Goal: Transaction & Acquisition: Purchase product/service

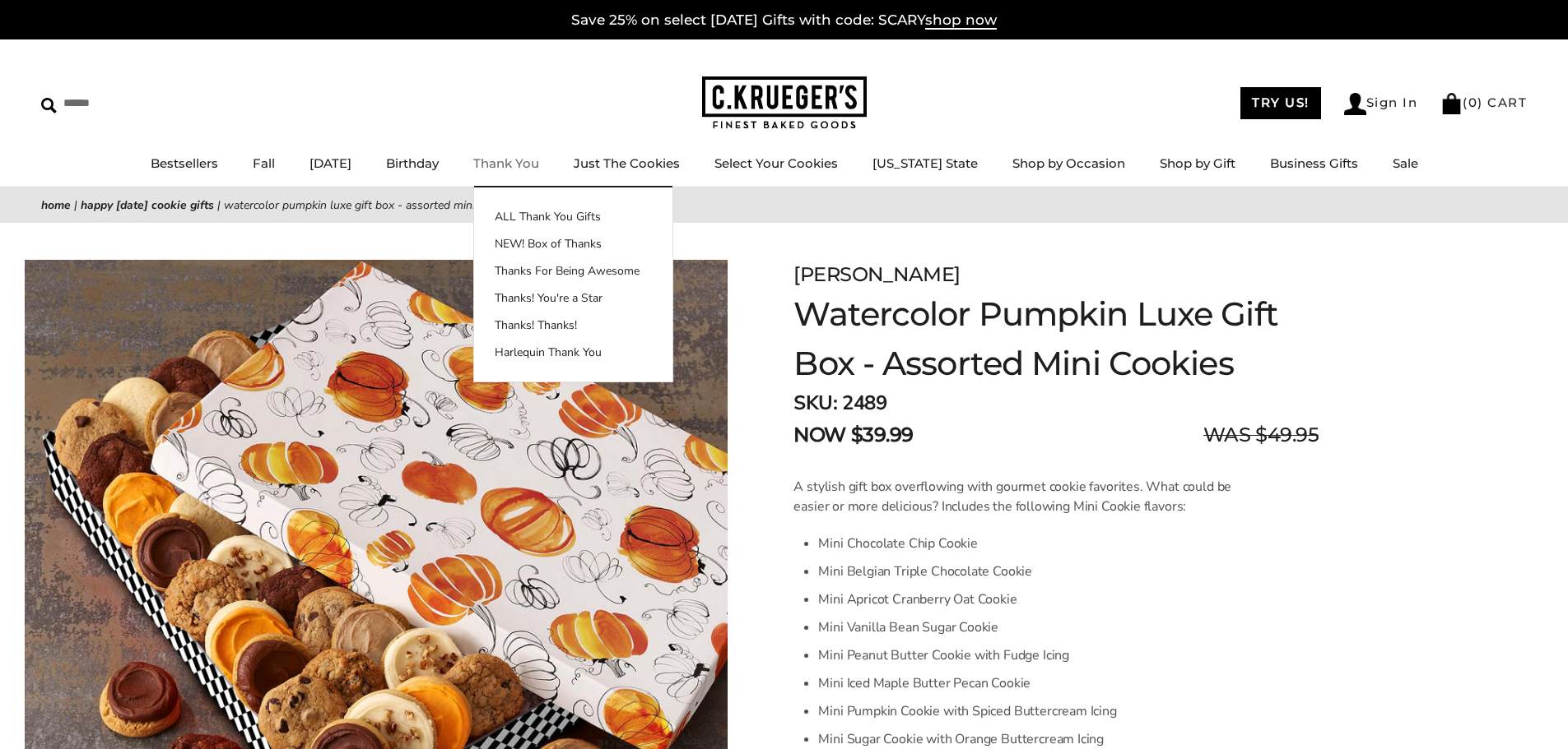
click at [539, 165] on link "Thank You" at bounding box center [506, 163] width 66 height 15
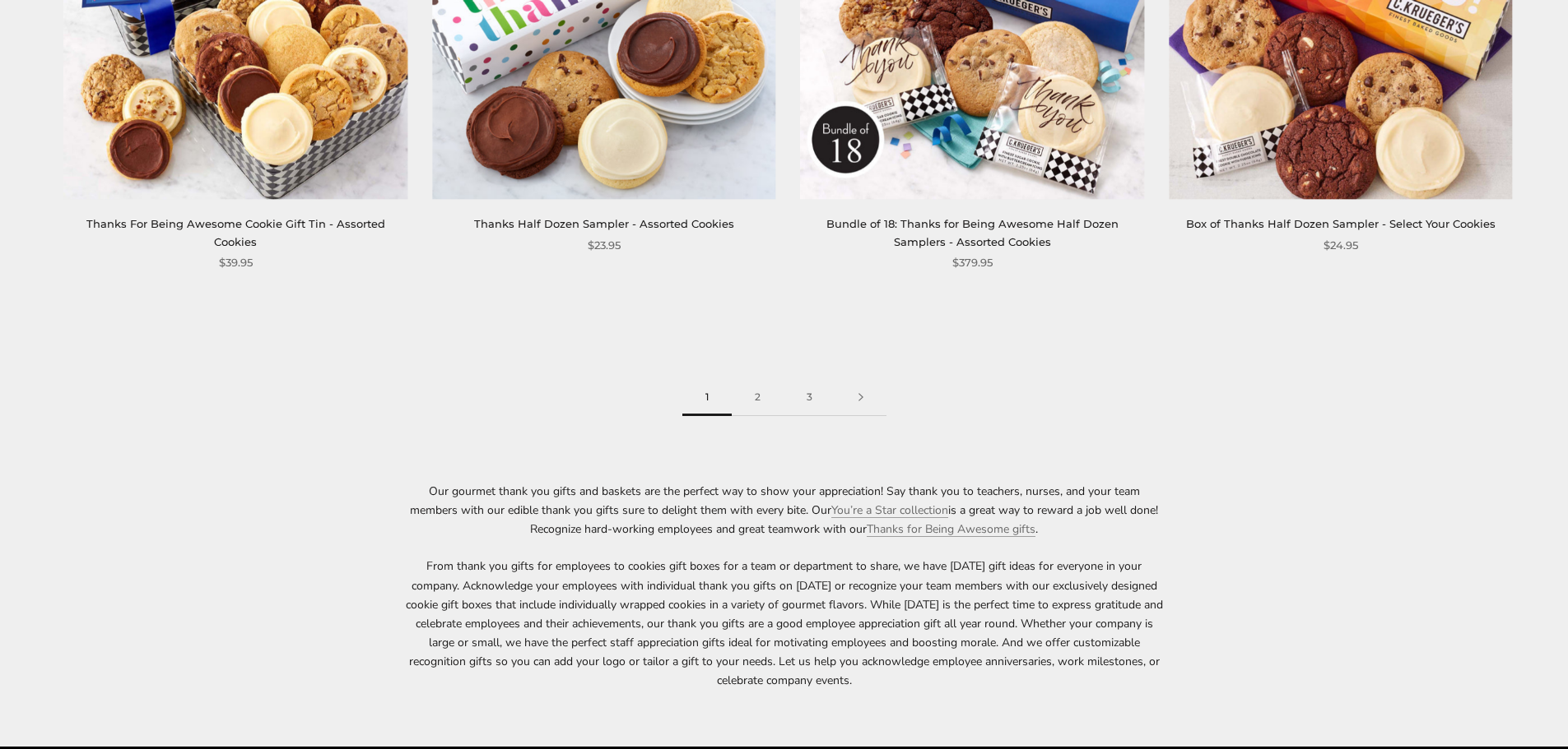
scroll to position [2714, 0]
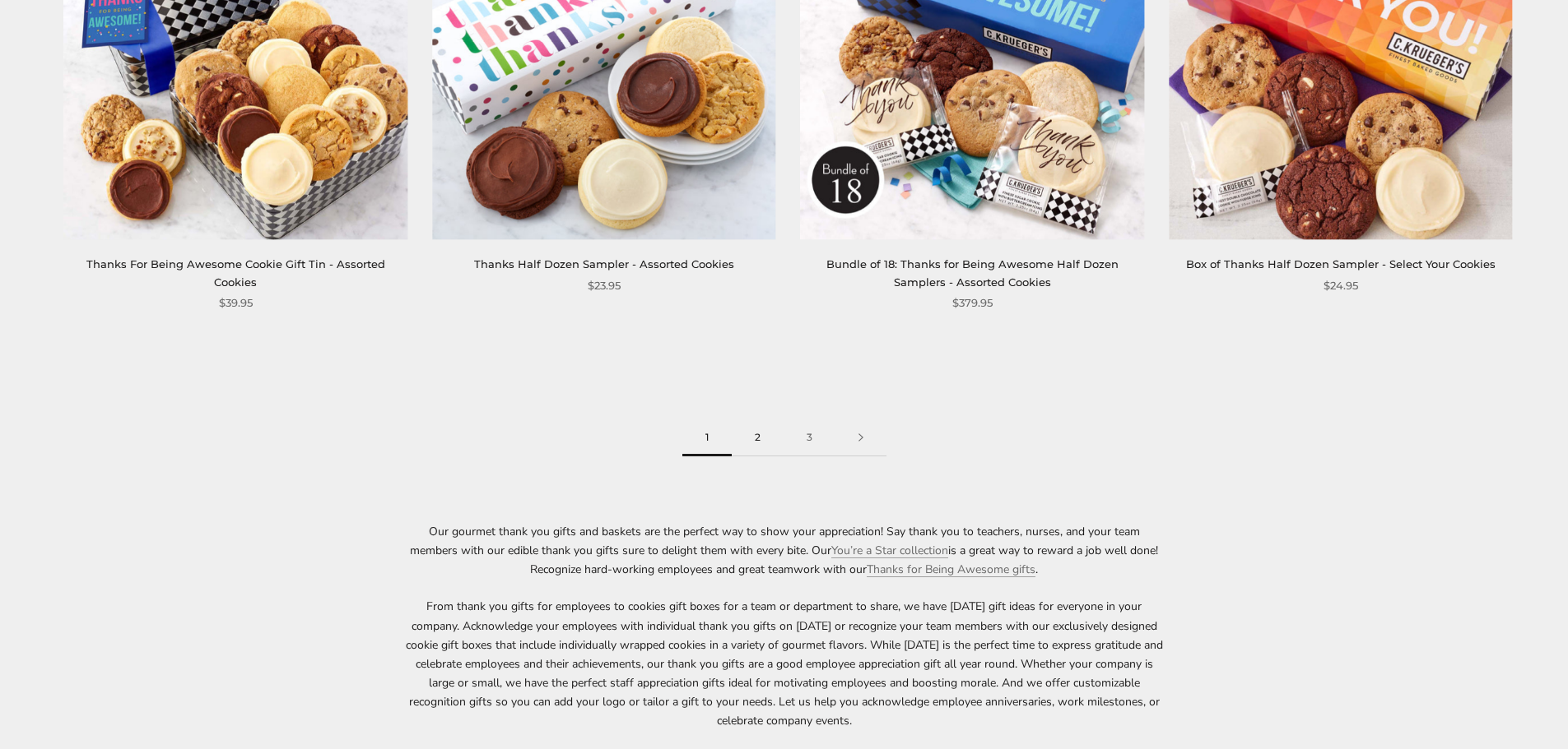
click at [757, 440] on link "2" at bounding box center [757, 438] width 52 height 37
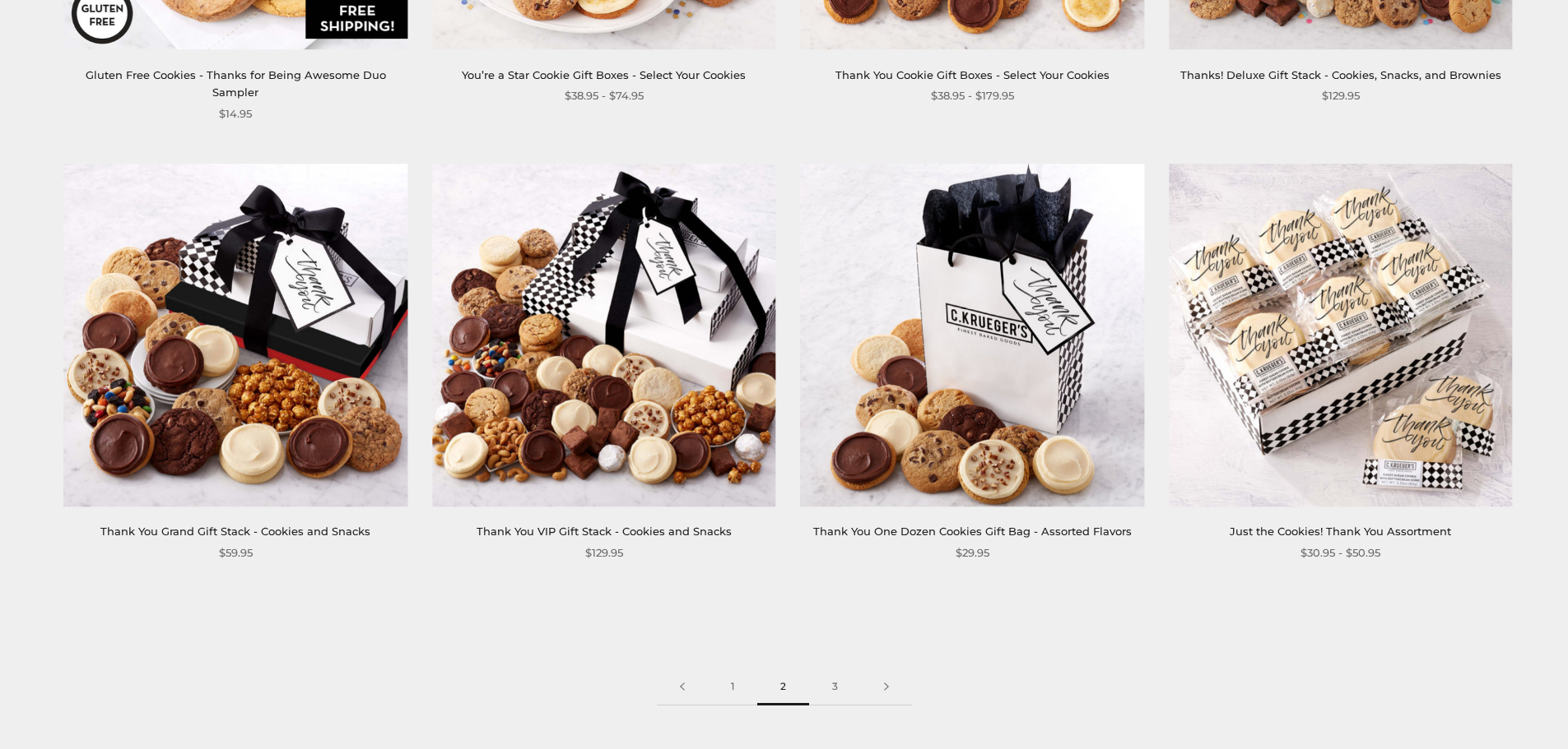
scroll to position [2632, 0]
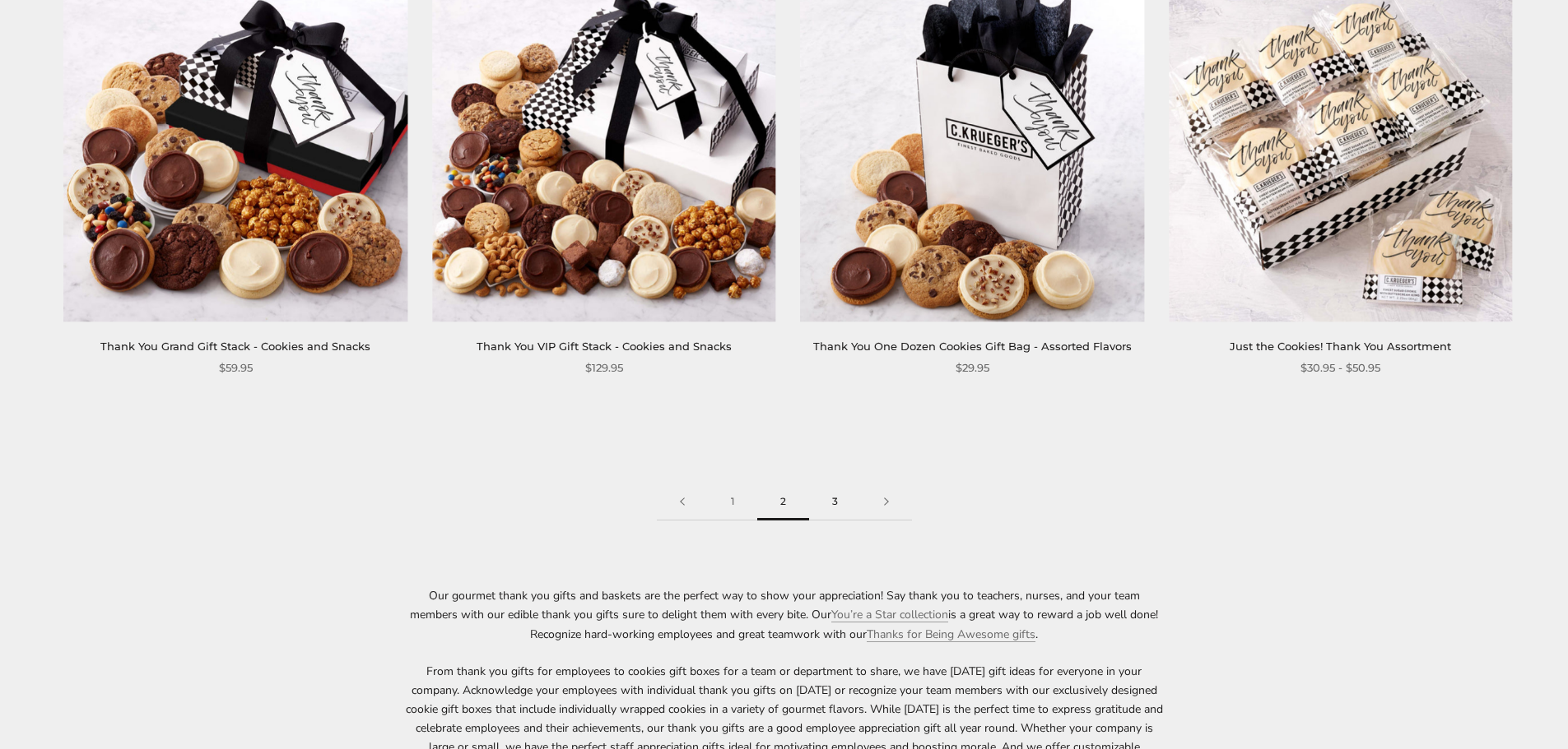
click at [832, 483] on link "3" at bounding box center [834, 501] width 52 height 37
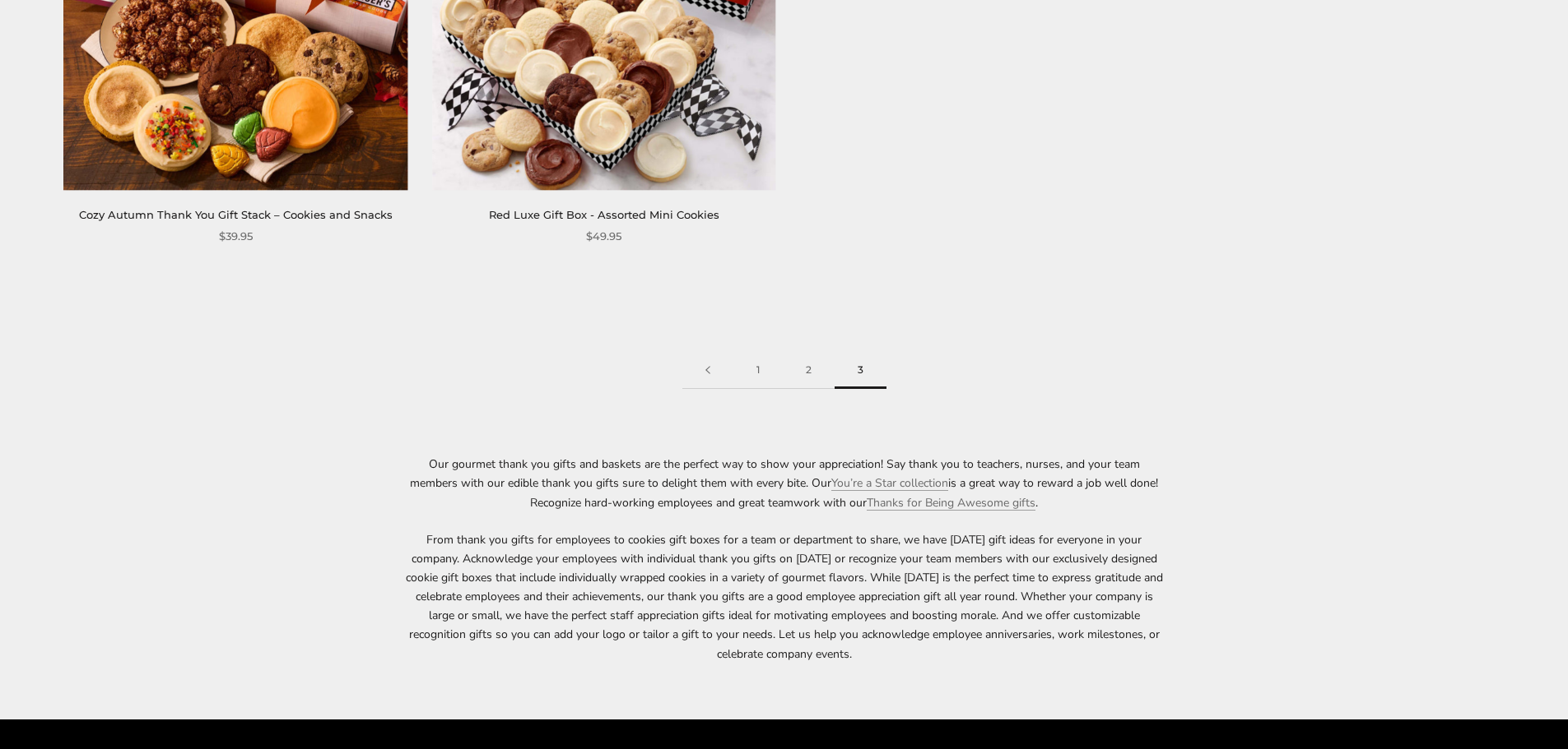
scroll to position [905, 0]
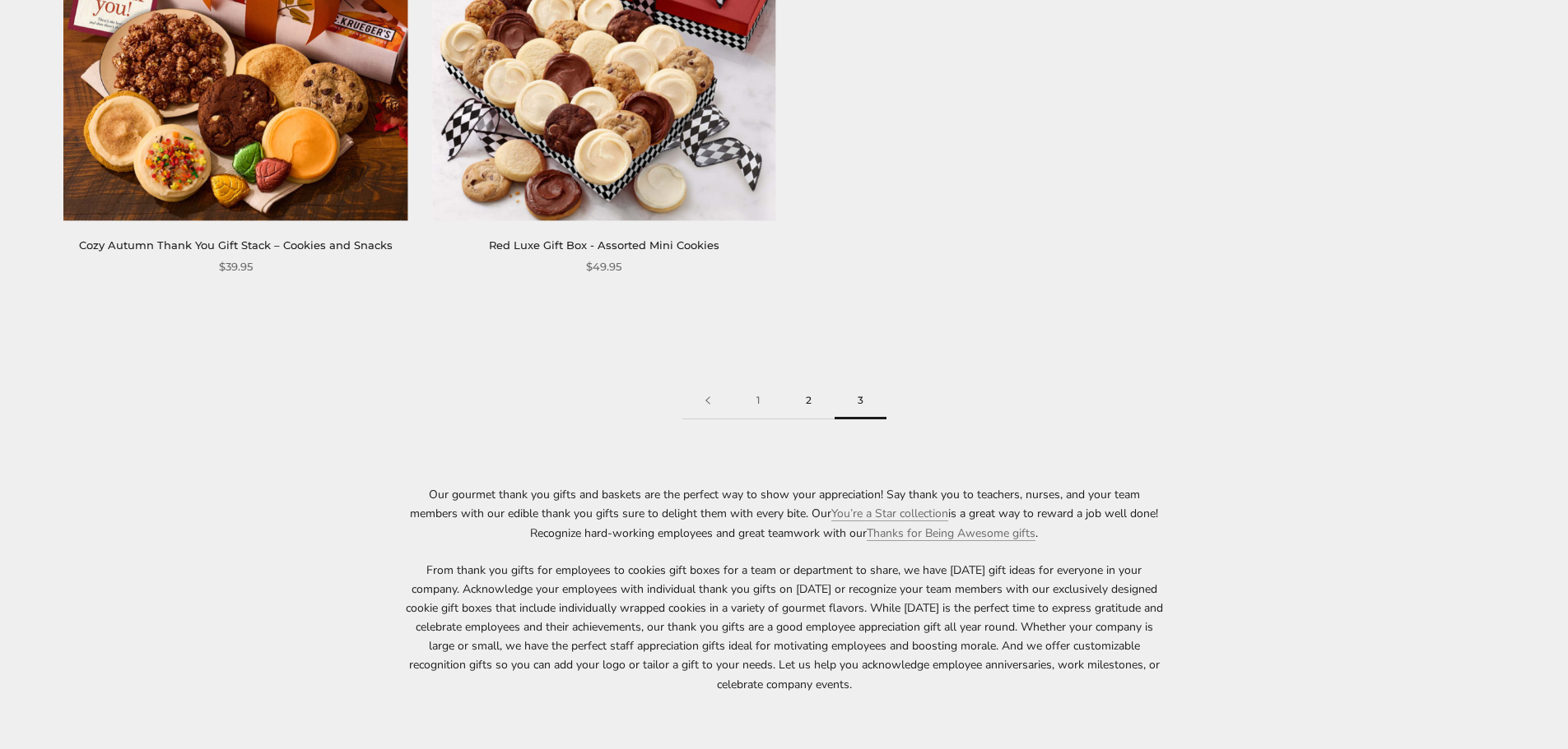
click at [812, 400] on link "2" at bounding box center [808, 400] width 52 height 37
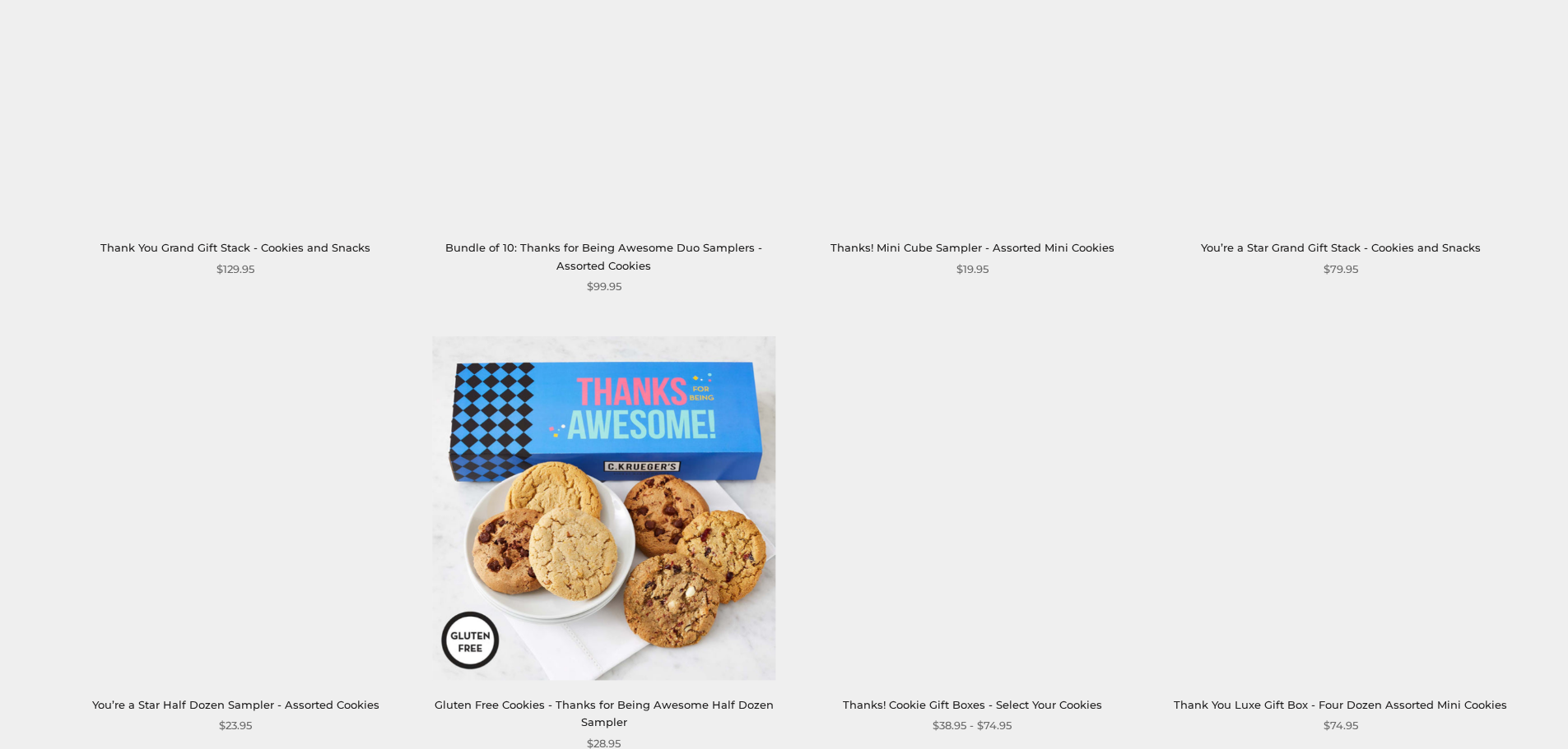
scroll to position [1481, 0]
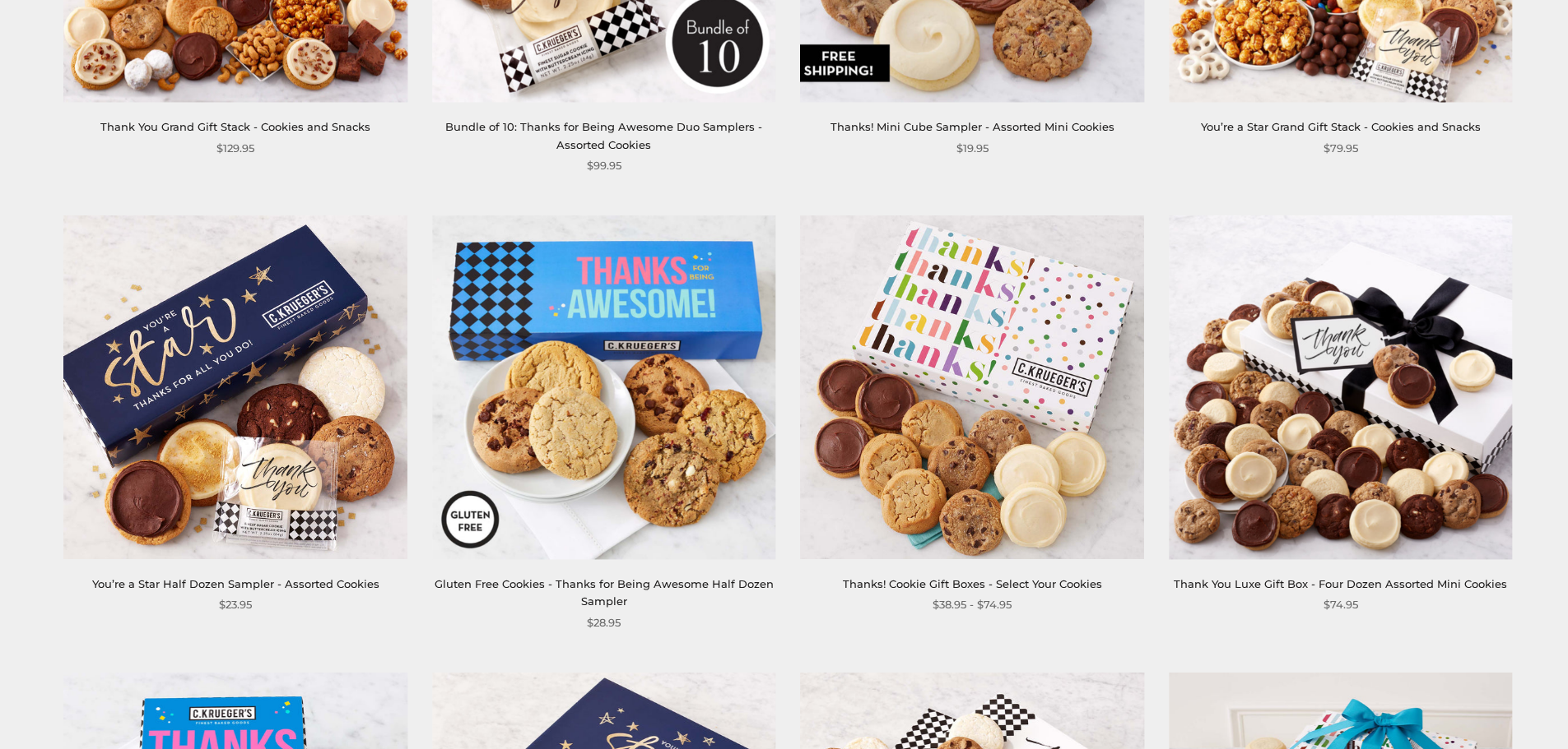
click at [974, 353] on img at bounding box center [972, 388] width 343 height 343
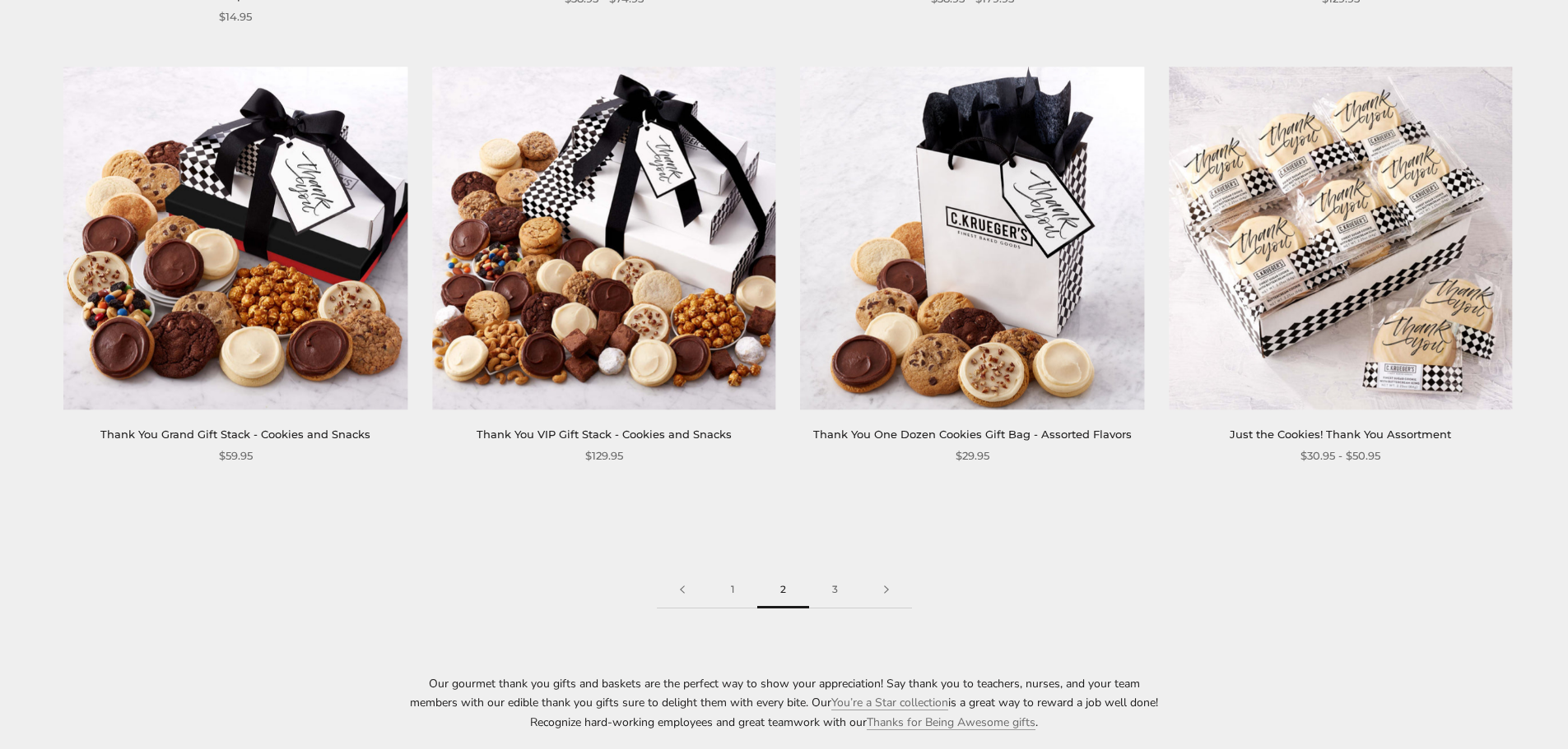
scroll to position [2550, 0]
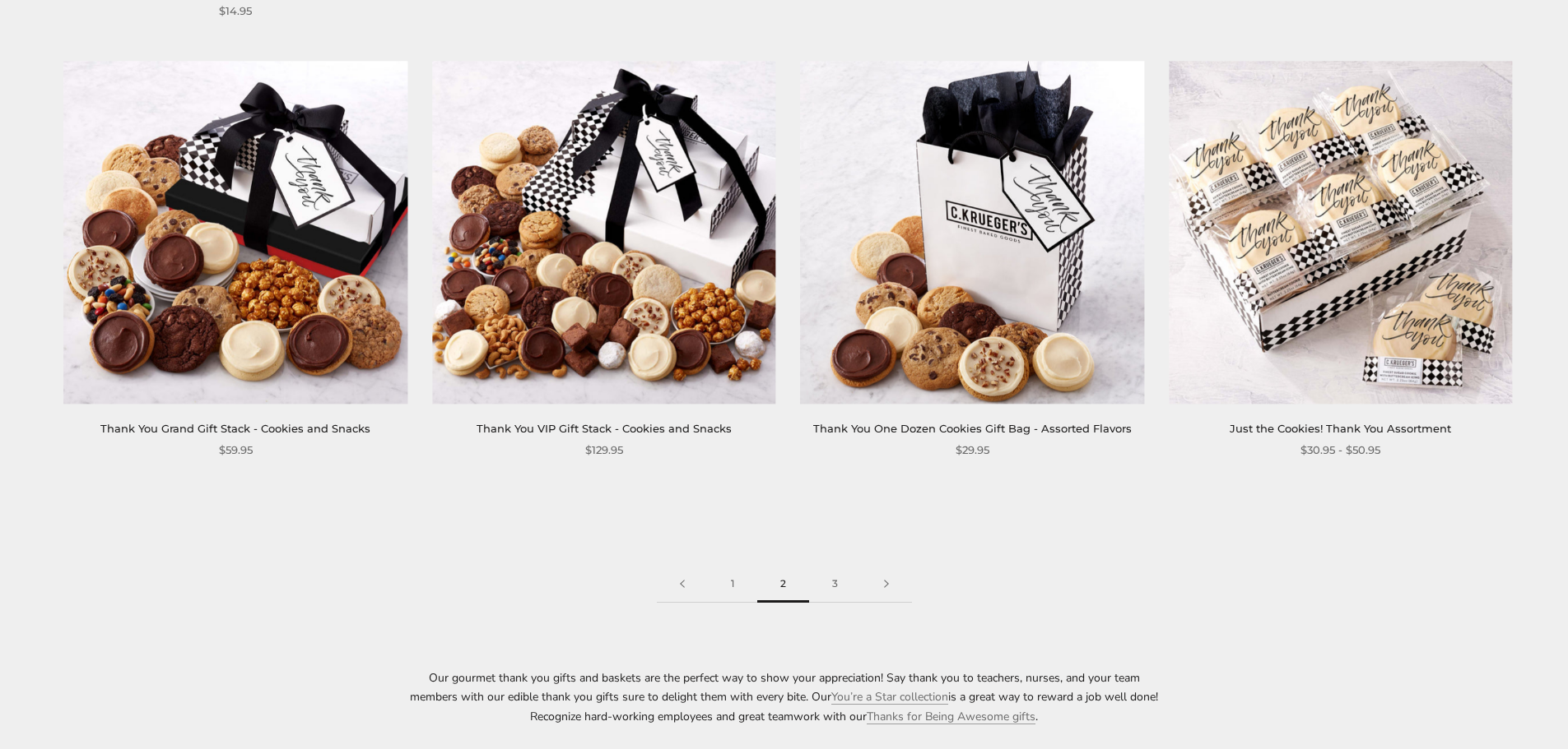
click at [1370, 194] on img at bounding box center [1339, 232] width 343 height 343
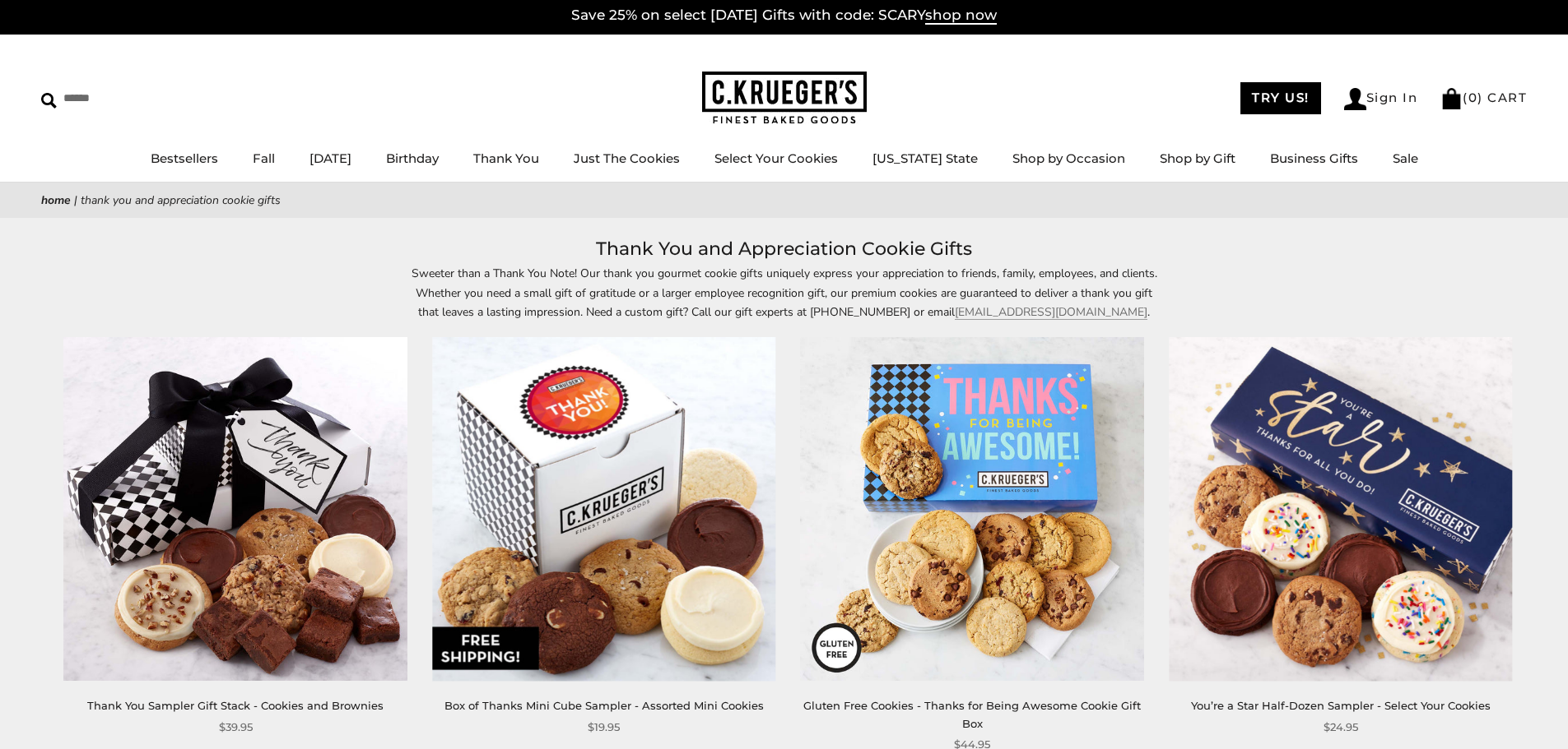
scroll to position [0, 0]
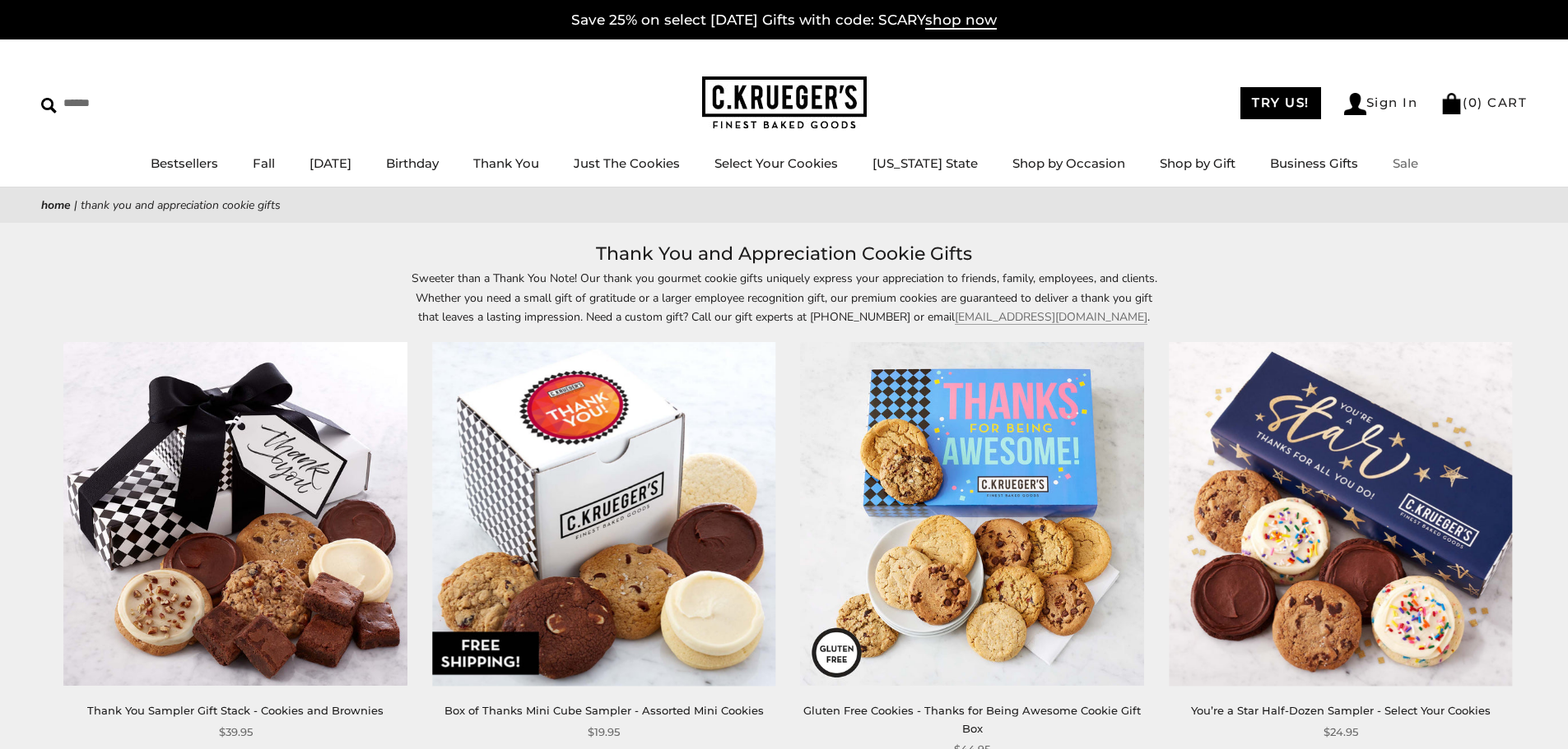
click at [1400, 165] on link "Sale" at bounding box center [1405, 163] width 25 height 15
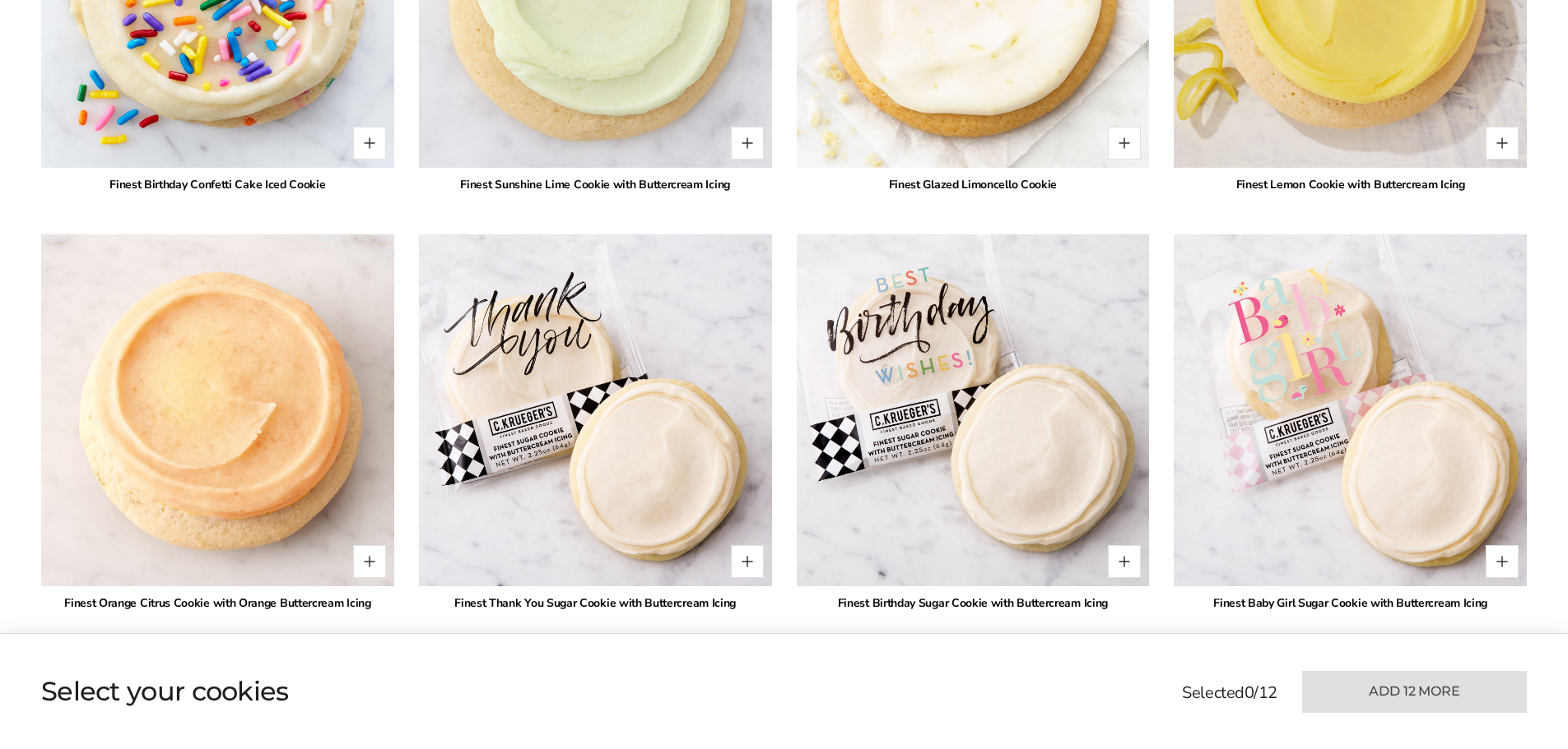
scroll to position [3537, 0]
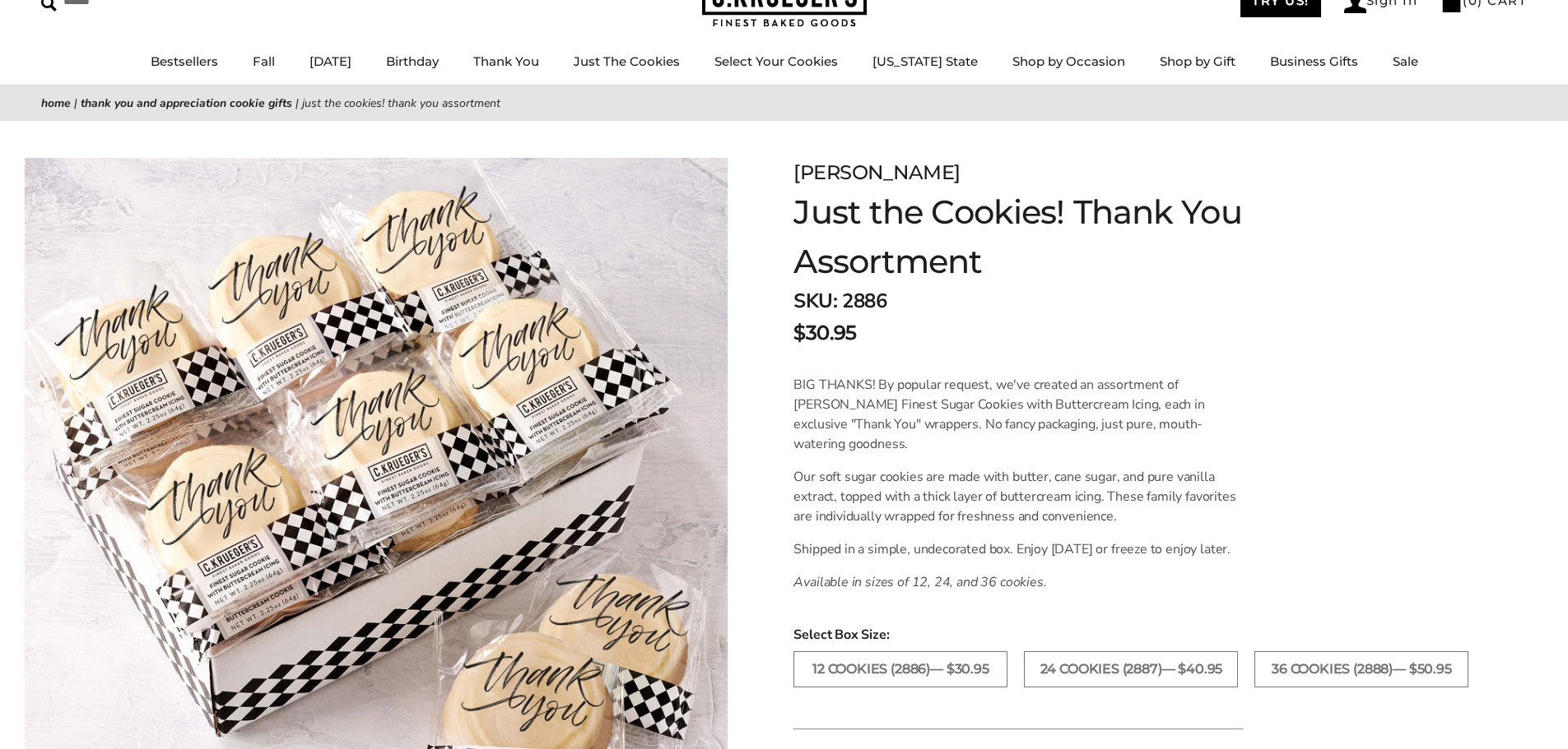
scroll to position [247, 0]
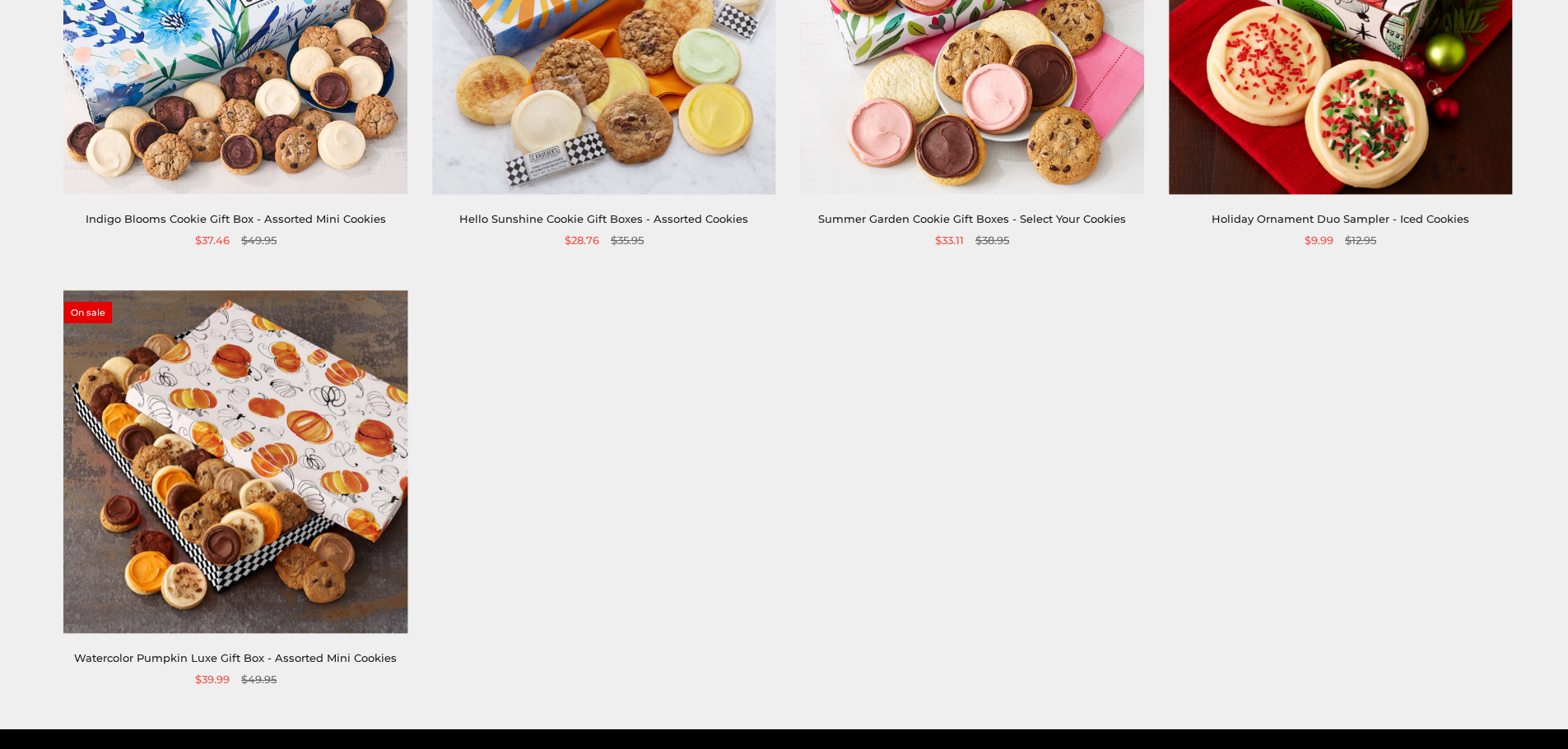
scroll to position [493, 0]
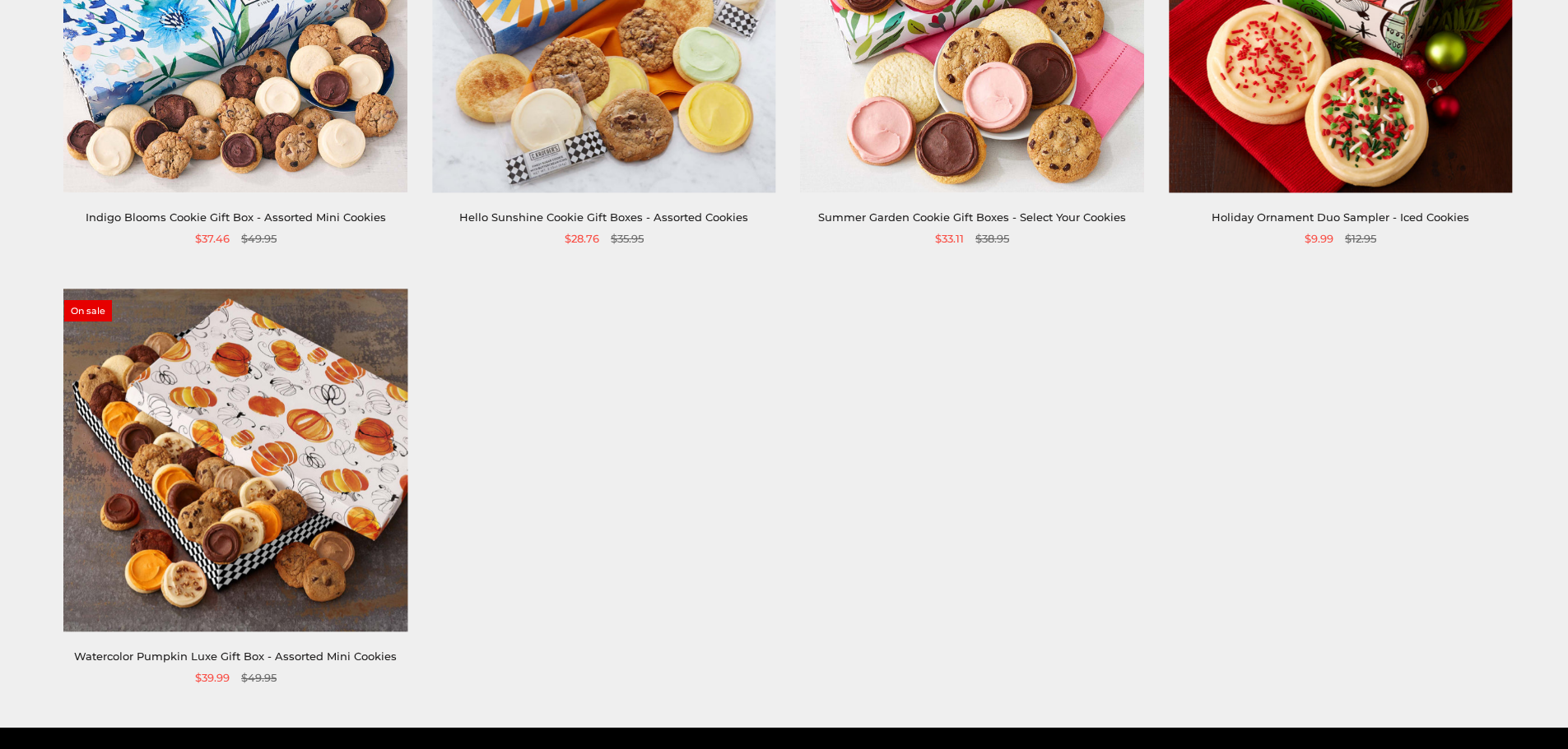
click at [279, 76] on img at bounding box center [235, 21] width 343 height 343
click at [313, 407] on img at bounding box center [235, 460] width 343 height 343
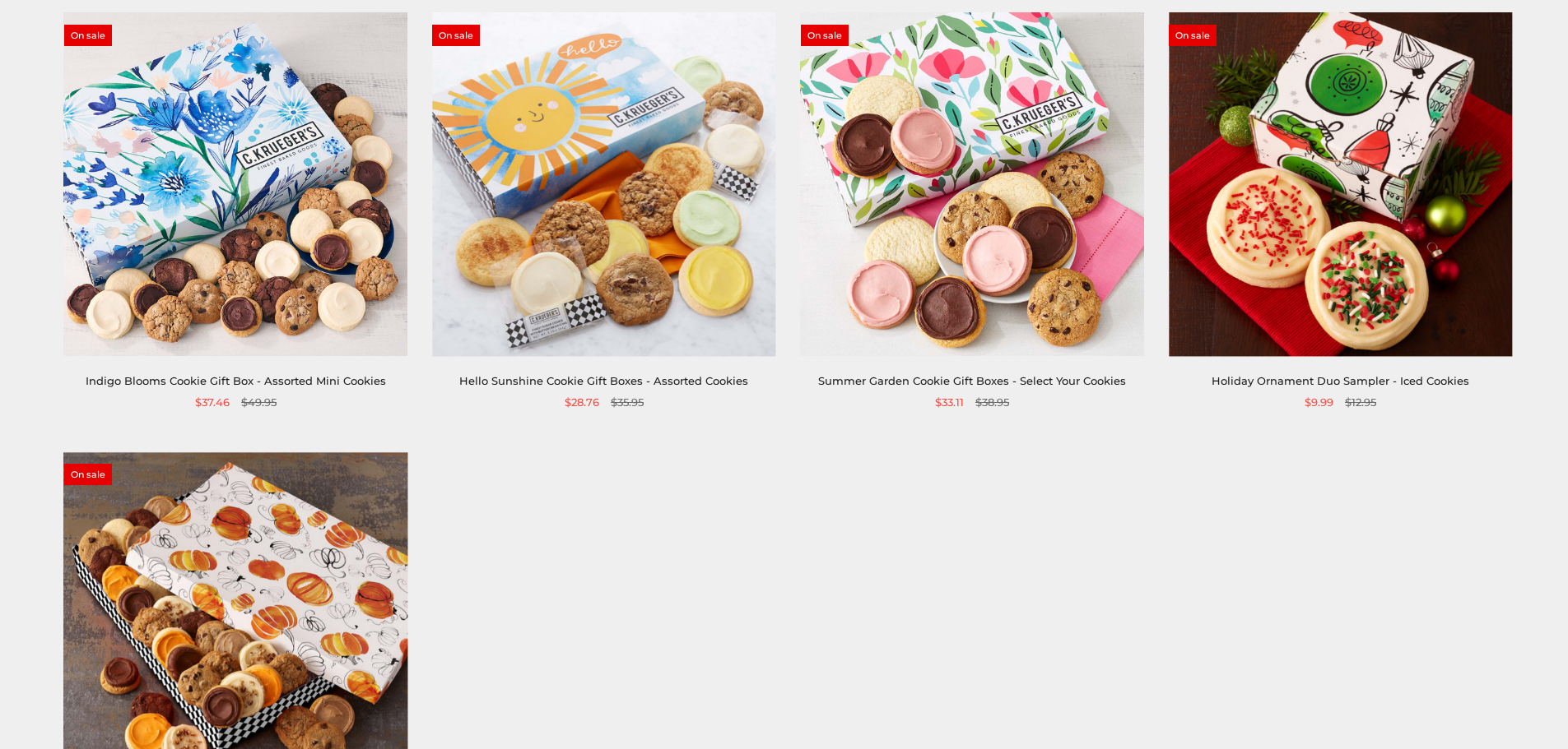
scroll to position [329, 0]
click at [242, 138] on img at bounding box center [235, 185] width 343 height 343
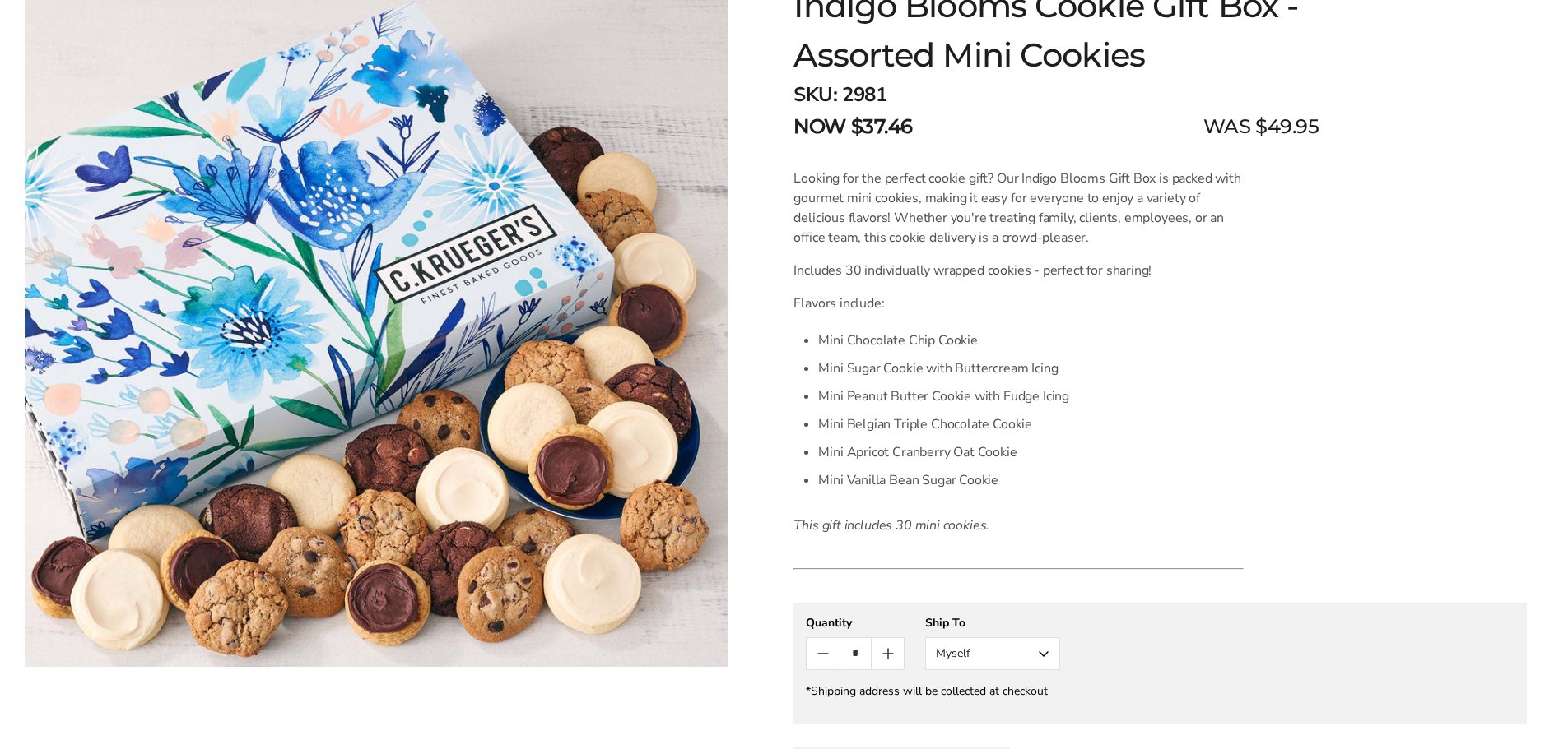
scroll to position [329, 0]
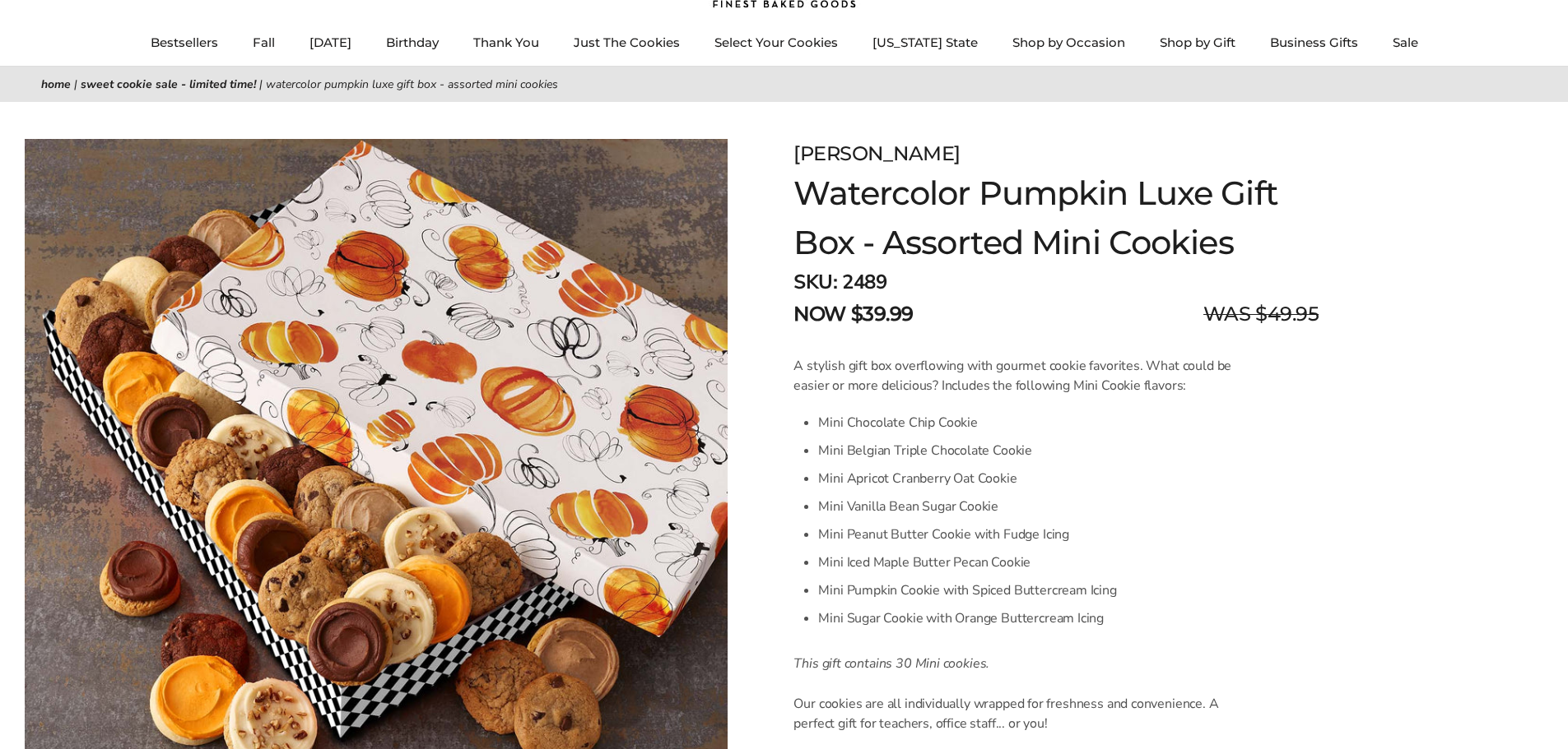
scroll to position [165, 0]
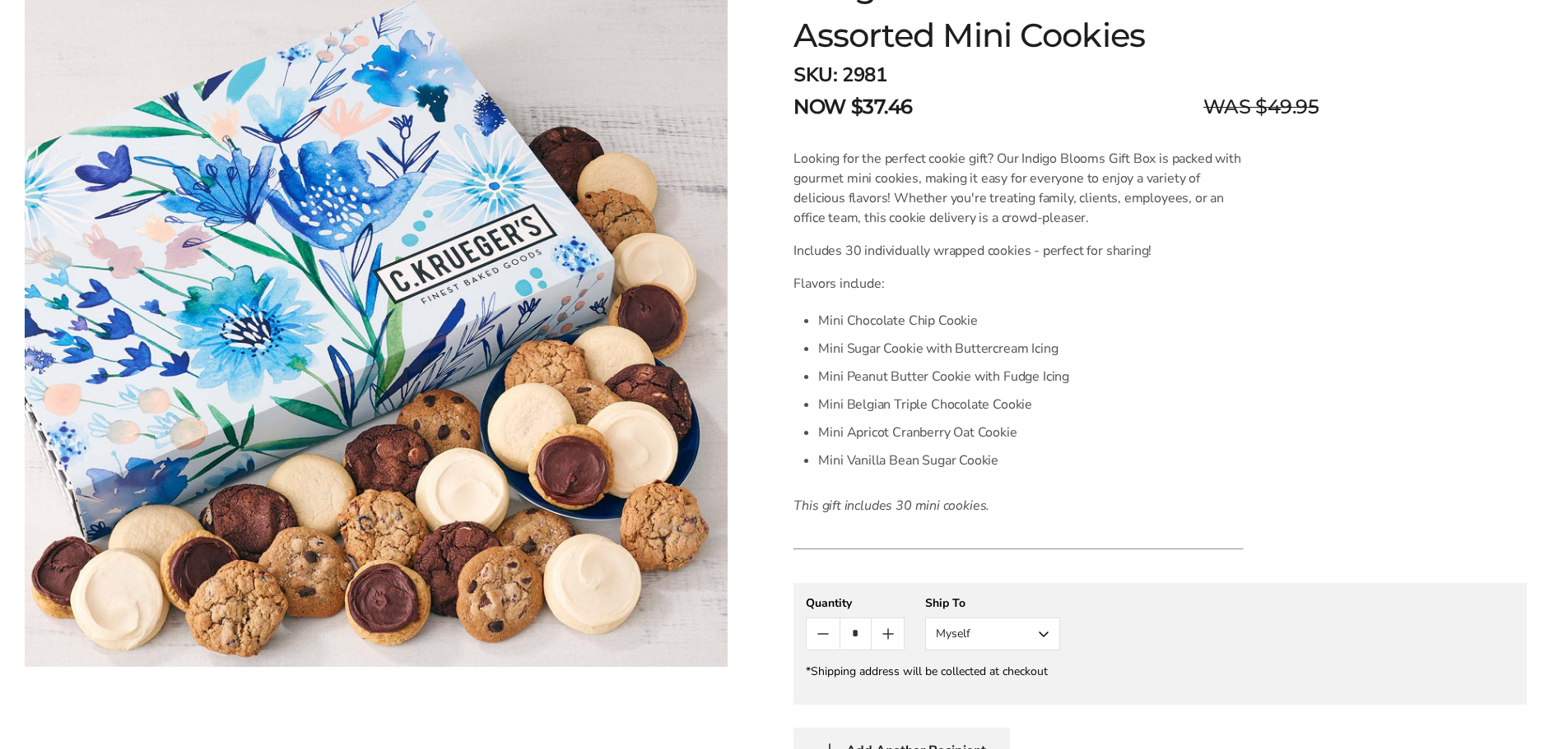
scroll to position [329, 0]
